Goal: Task Accomplishment & Management: Manage account settings

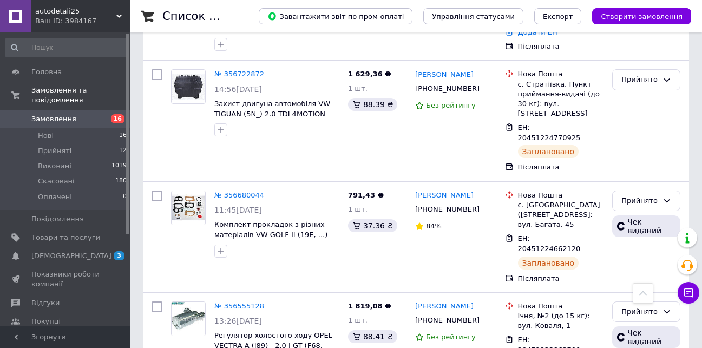
scroll to position [325, 0]
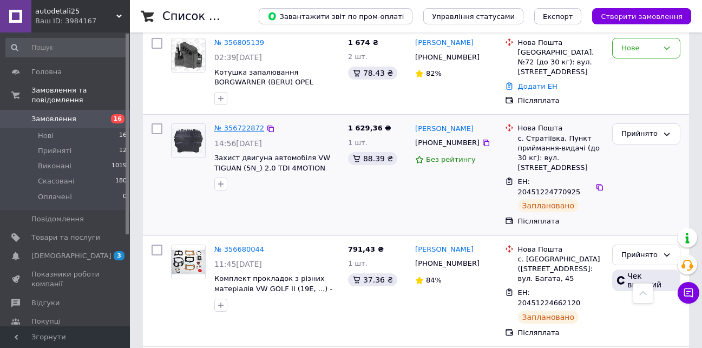
click at [242, 124] on link "№ 356722872" at bounding box center [239, 128] width 50 height 8
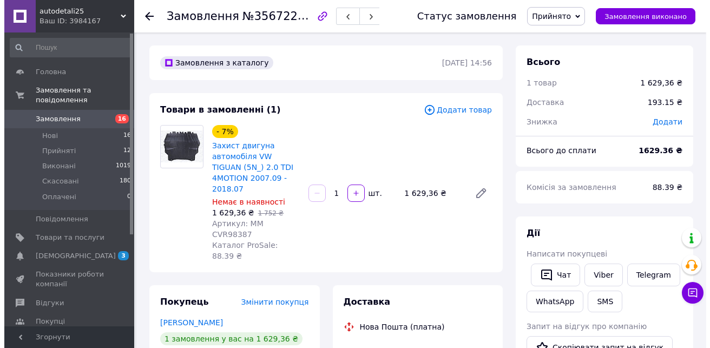
scroll to position [162, 0]
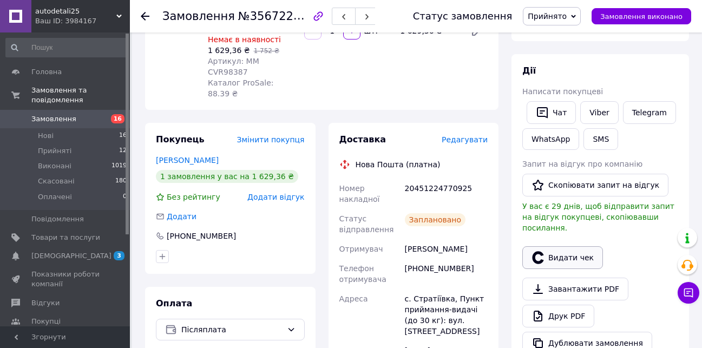
click at [567, 246] on button "Видати чек" at bounding box center [563, 257] width 81 height 23
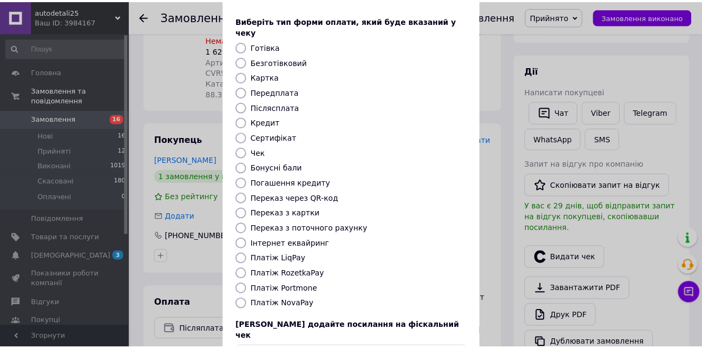
scroll to position [117, 0]
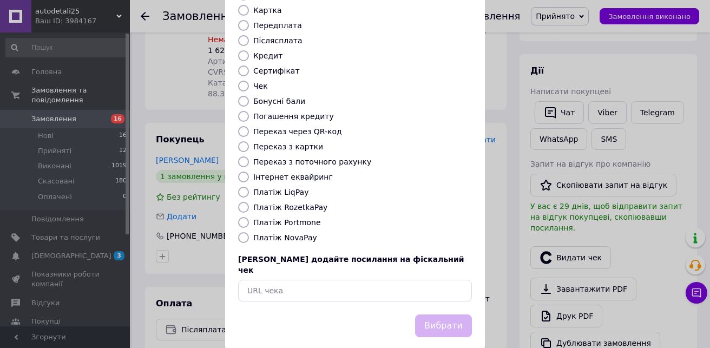
click at [283, 233] on label "Платіж NovaPay" at bounding box center [285, 237] width 64 height 9
click at [249, 232] on input "Платіж NovaPay" at bounding box center [243, 237] width 11 height 11
radio input "true"
click at [443, 315] on button "Вибрати" at bounding box center [443, 326] width 57 height 23
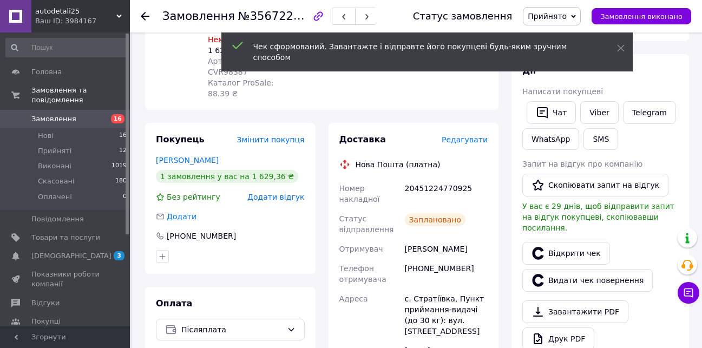
click at [83, 114] on span "Замовлення" at bounding box center [65, 119] width 69 height 10
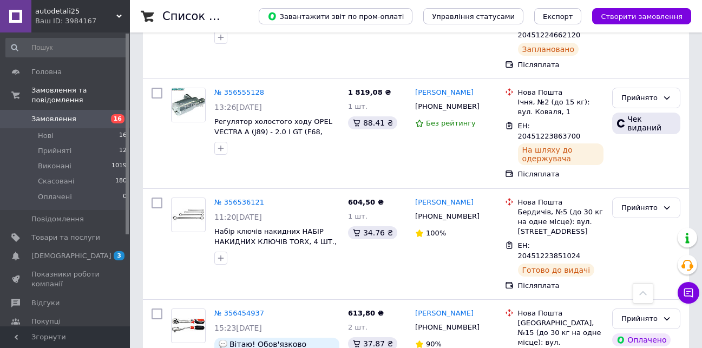
scroll to position [650, 0]
